Goal: Task Accomplishment & Management: Use online tool/utility

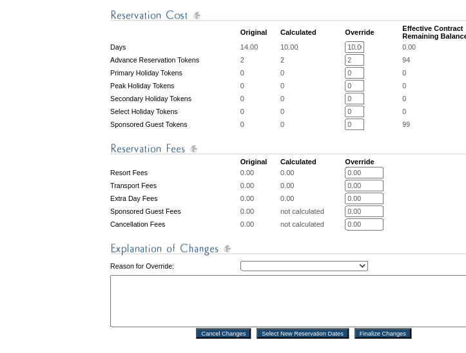
scroll to position [477, 0]
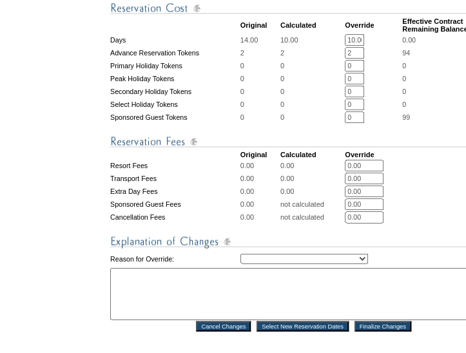
click at [296, 264] on select "Creating Continuous Stay Days Rebooked After Cancellation Editing Occupant Expe…" at bounding box center [305, 258] width 128 height 10
select select "1043"
click at [241, 264] on select "Creating Continuous Stay Days Rebooked After Cancellation Editing Occupant Expe…" at bounding box center [305, 258] width 128 height 10
click at [284, 320] on textarea at bounding box center [303, 294] width 386 height 52
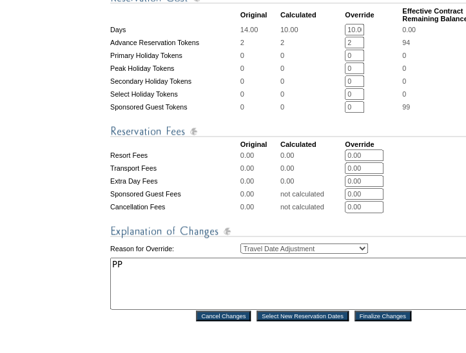
scroll to position [487, 0]
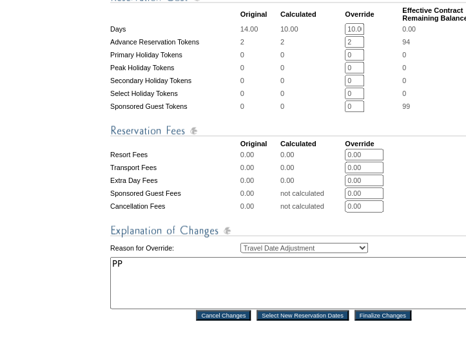
type textarea "PP"
click at [369, 320] on input "Finalize Changes" at bounding box center [383, 315] width 57 height 10
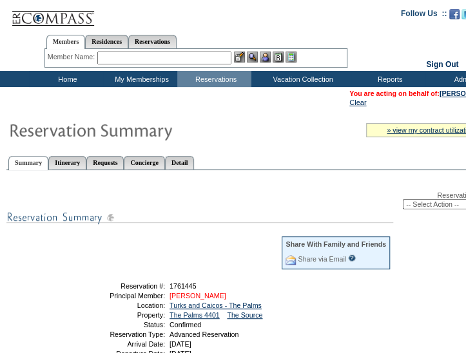
click at [214, 295] on link "[PERSON_NAME]" at bounding box center [198, 296] width 57 height 8
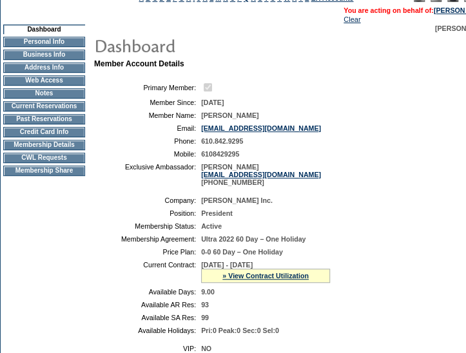
scroll to position [114, 0]
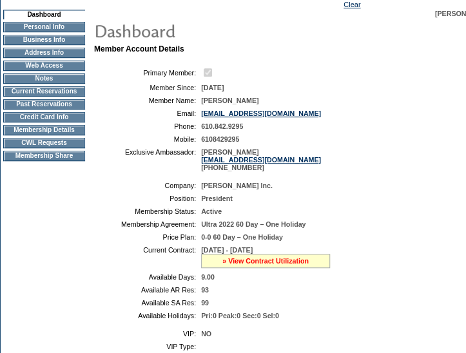
click at [235, 265] on link "» View Contract Utilization" at bounding box center [265, 261] width 86 height 8
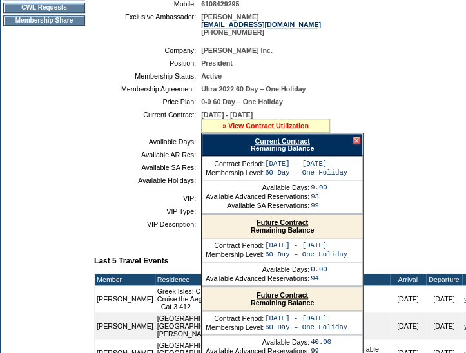
scroll to position [247, 0]
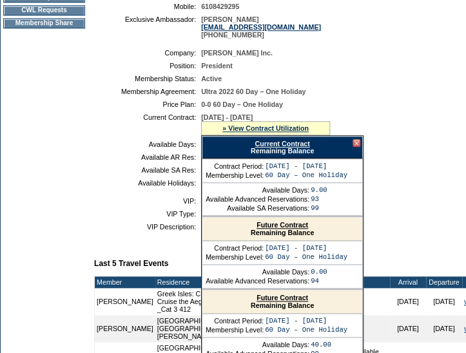
click at [284, 228] on link "Future Contract" at bounding box center [283, 225] width 52 height 8
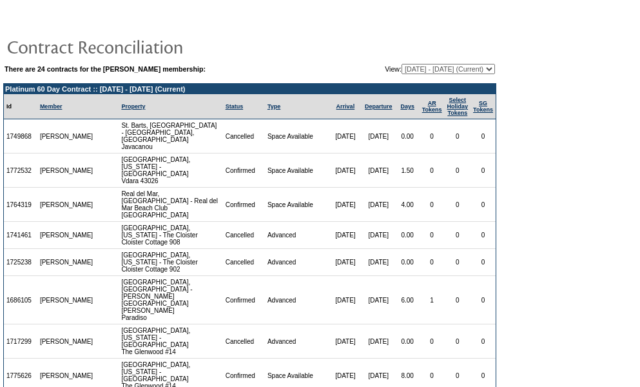
scroll to position [228, 0]
